Goal: Task Accomplishment & Management: Complete application form

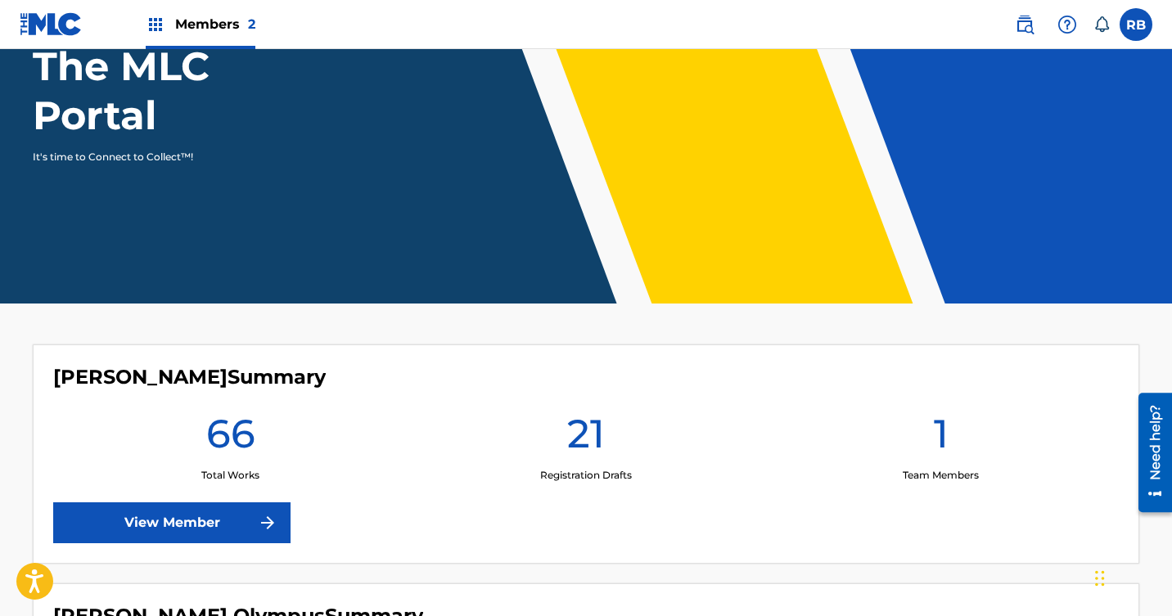
scroll to position [219, 0]
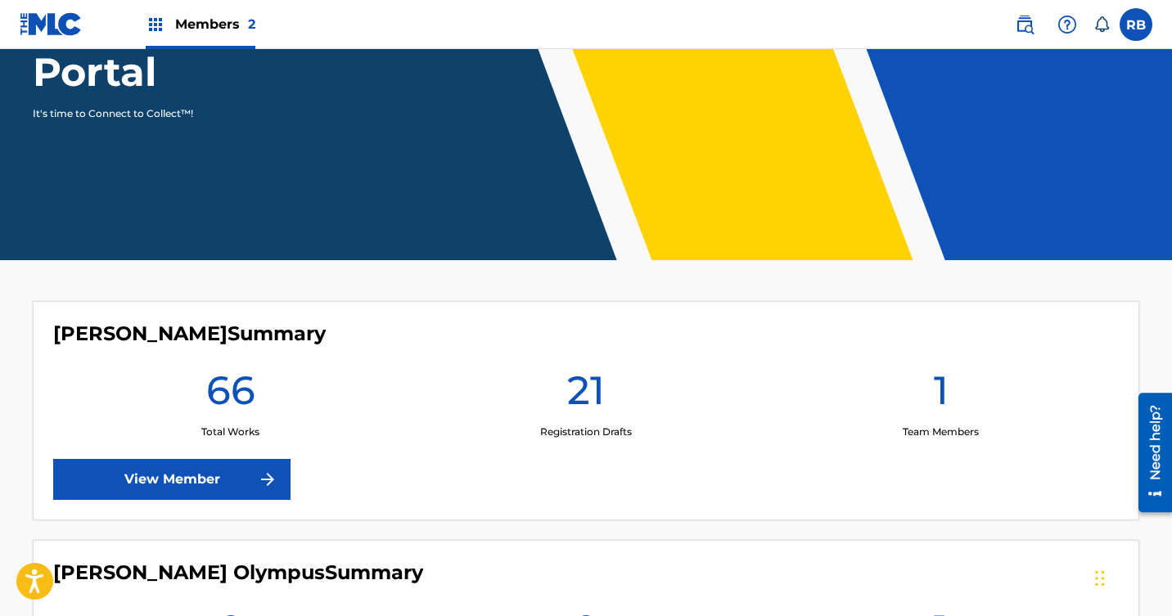
click at [240, 346] on div "[PERSON_NAME] Summary 66 Total Works 21 Registration Drafts 1 Team Members View…" at bounding box center [586, 410] width 1106 height 219
click at [156, 475] on link "View Member" at bounding box center [171, 479] width 237 height 41
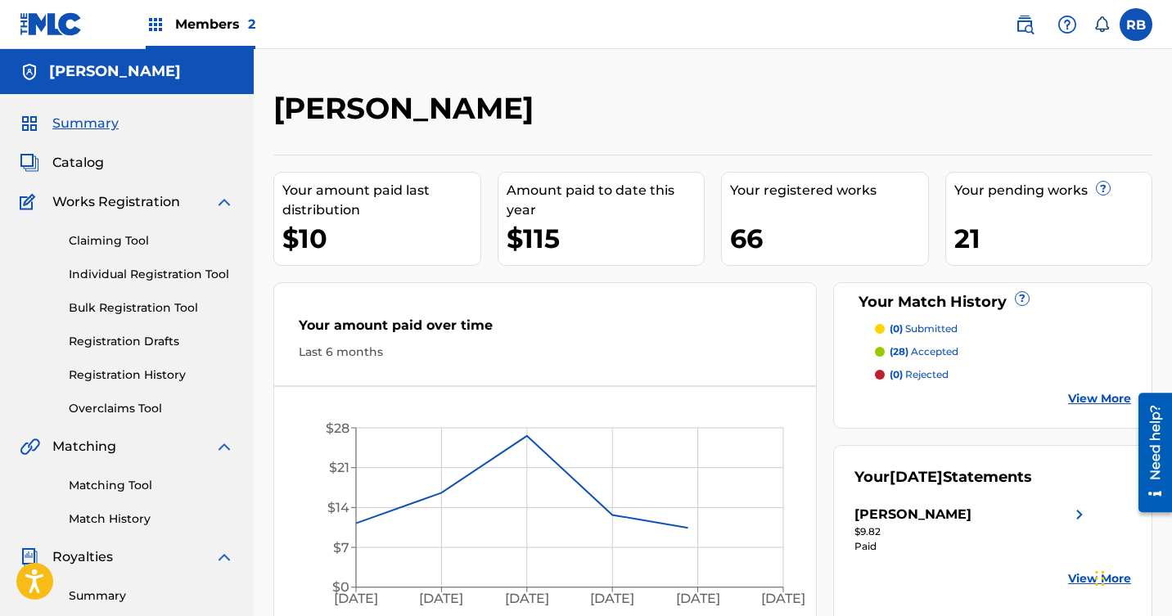
click at [86, 168] on span "Catalog" at bounding box center [78, 163] width 52 height 20
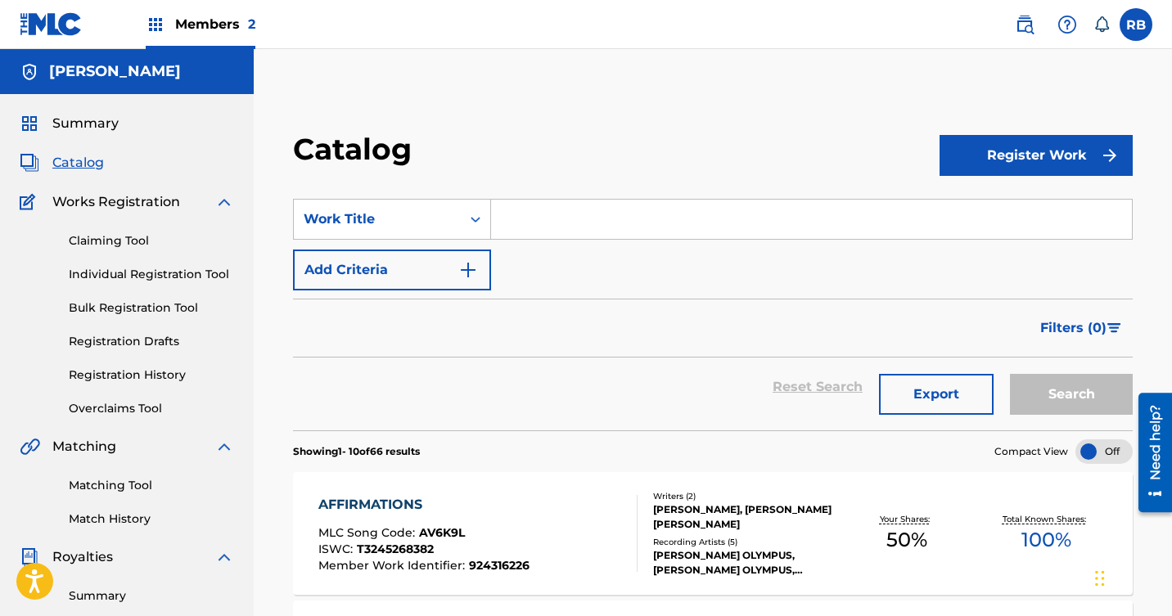
click at [1062, 165] on button "Register Work" at bounding box center [1035, 155] width 193 height 41
click at [994, 201] on link "Individual" at bounding box center [1035, 208] width 193 height 39
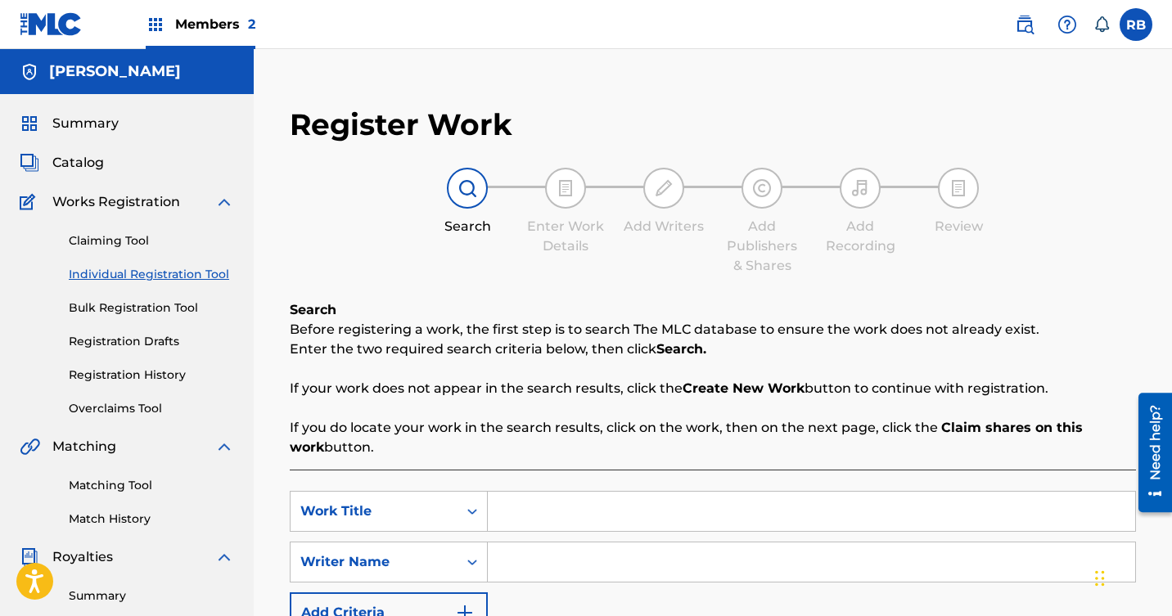
click at [84, 173] on div "Summary Catalog Works Registration Claiming Tool Individual Registration Tool B…" at bounding box center [127, 515] width 254 height 842
click at [84, 162] on span "Catalog" at bounding box center [78, 163] width 52 height 20
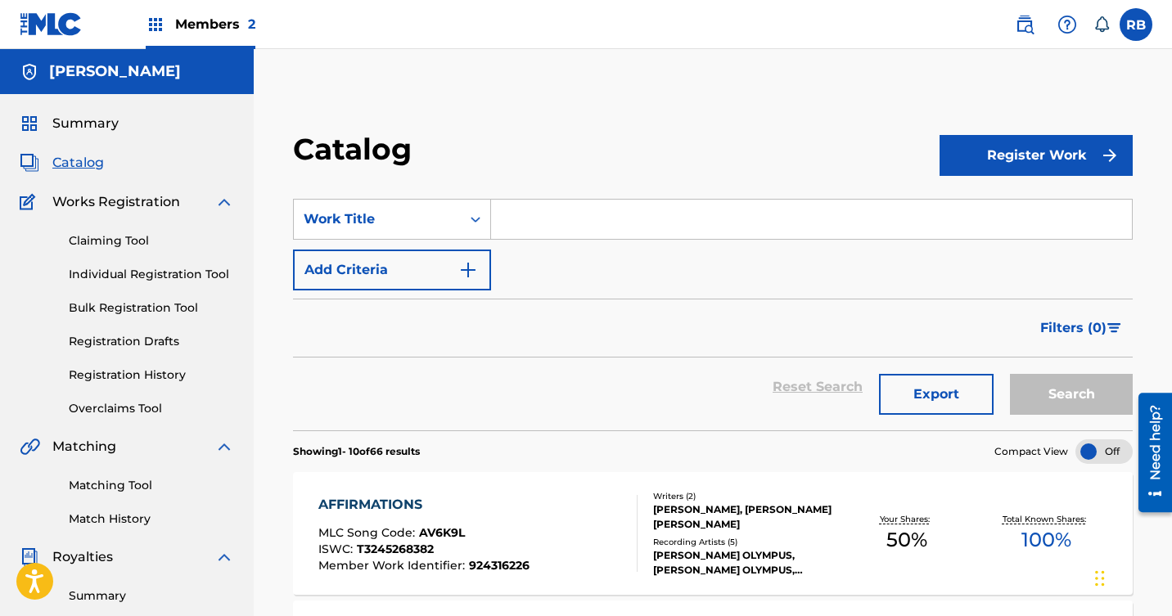
click at [538, 224] on input "Search Form" at bounding box center [811, 219] width 641 height 39
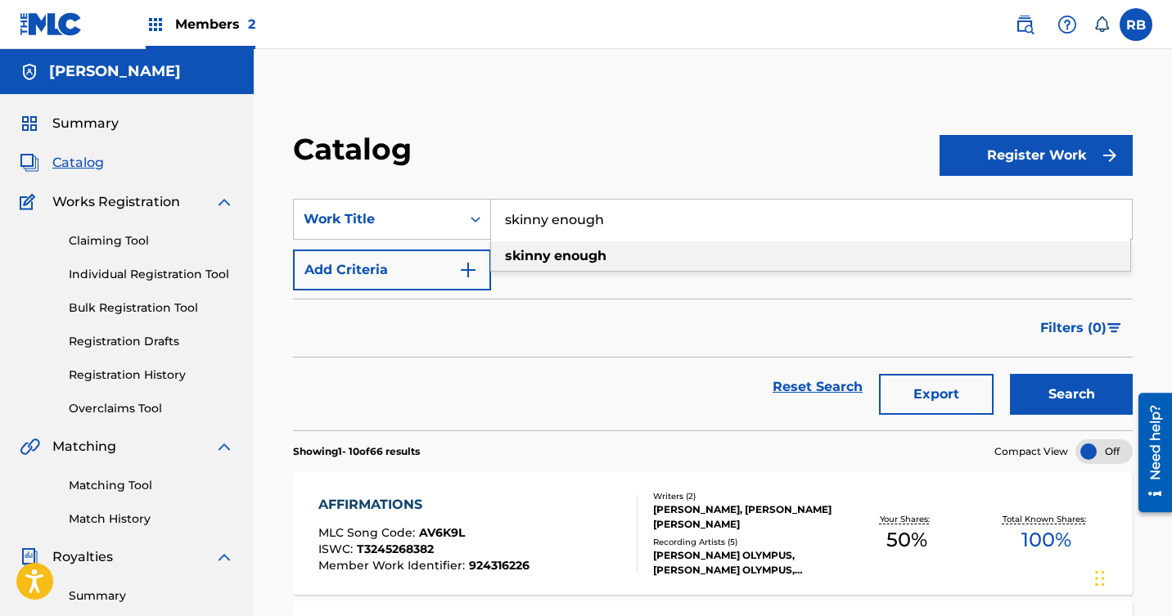
type input "skinny enough"
click at [583, 266] on div "skinny enough" at bounding box center [810, 255] width 639 height 29
click at [1010, 374] on button "Search" at bounding box center [1071, 394] width 123 height 41
